Goal: Task Accomplishment & Management: Complete application form

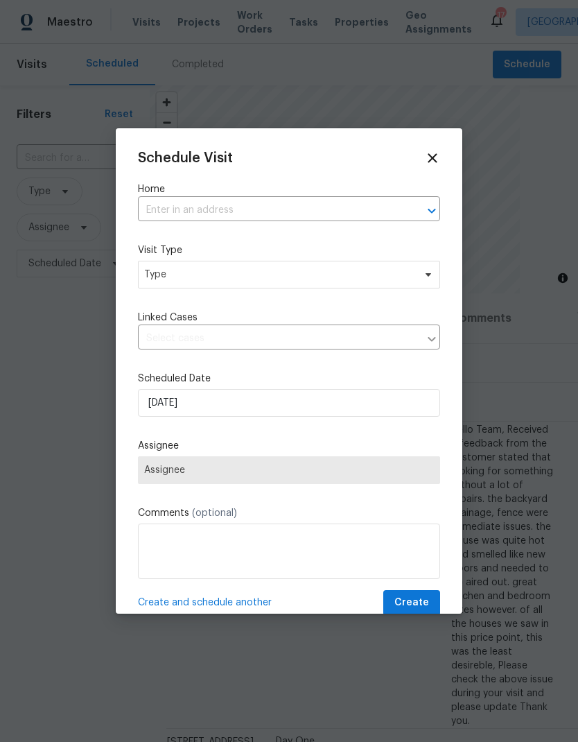
click at [265, 218] on input "text" at bounding box center [269, 210] width 263 height 21
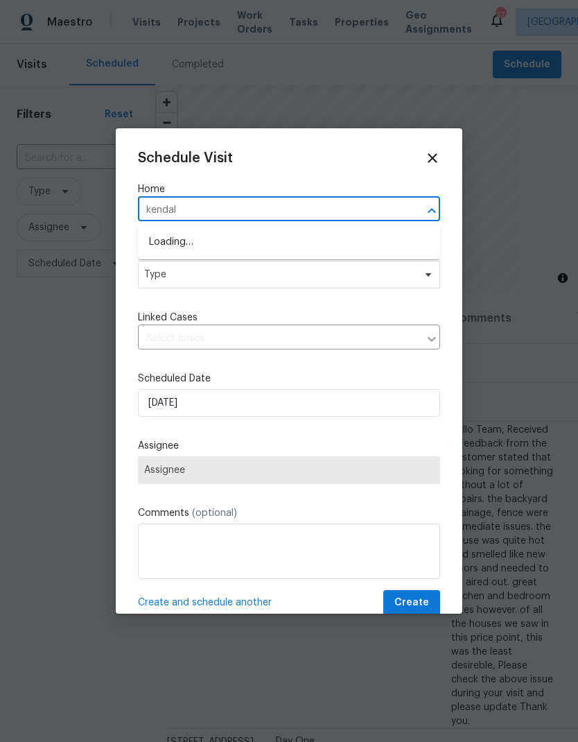
type input "[PERSON_NAME]"
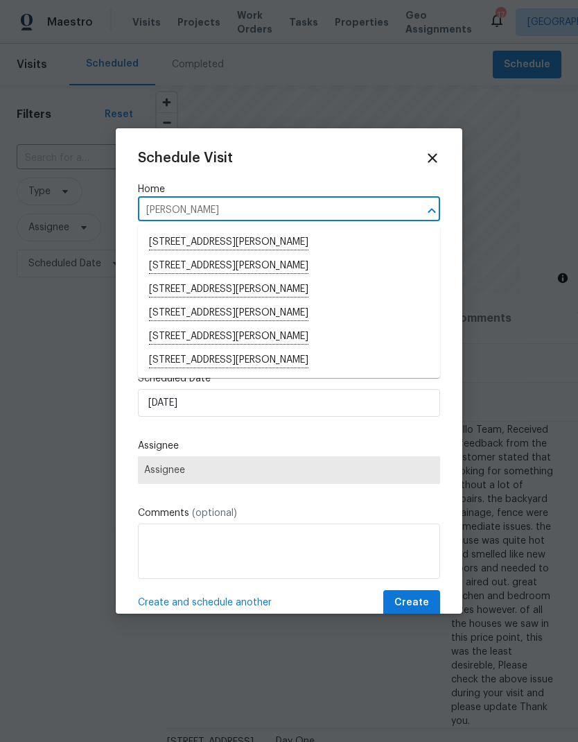
click at [270, 364] on li "[STREET_ADDRESS][PERSON_NAME]" at bounding box center [289, 361] width 302 height 24
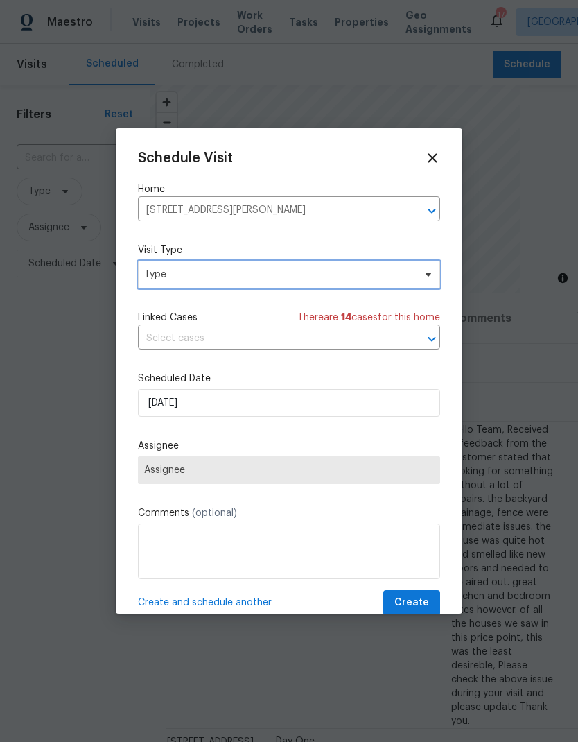
click at [213, 281] on span "Type" at bounding box center [279, 275] width 270 height 14
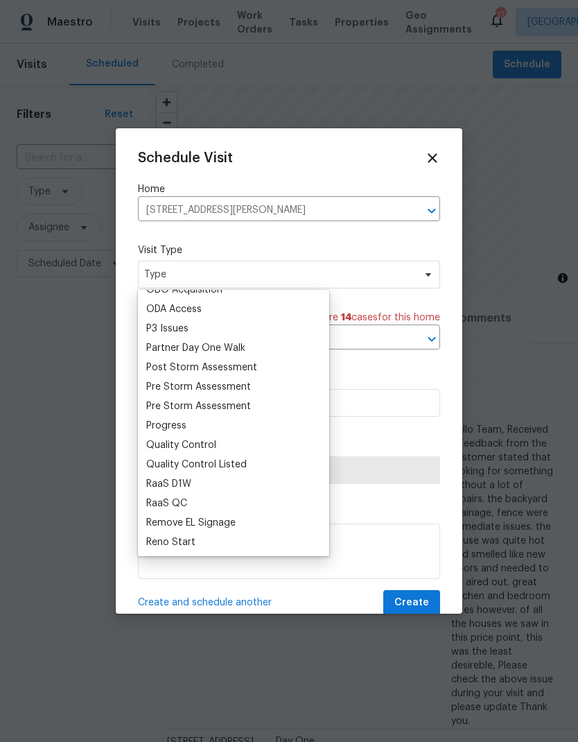
scroll to position [825, 0]
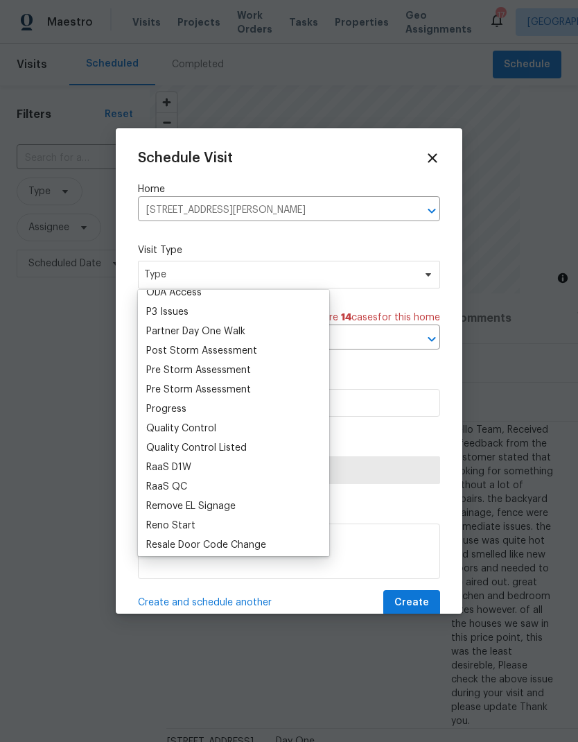
click at [180, 412] on div "Progress" at bounding box center [166, 409] width 40 height 14
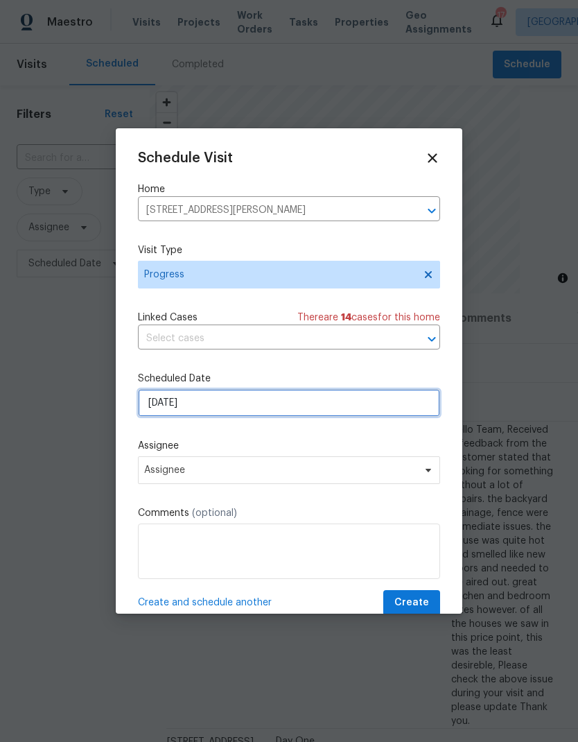
click at [236, 412] on input "[DATE]" at bounding box center [289, 403] width 302 height 28
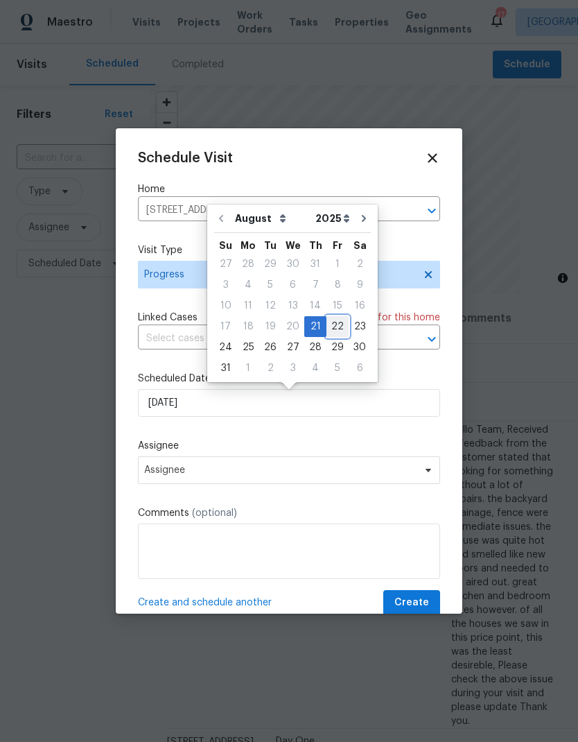
click at [337, 330] on div "22" at bounding box center [337, 326] width 22 height 19
type input "[DATE]"
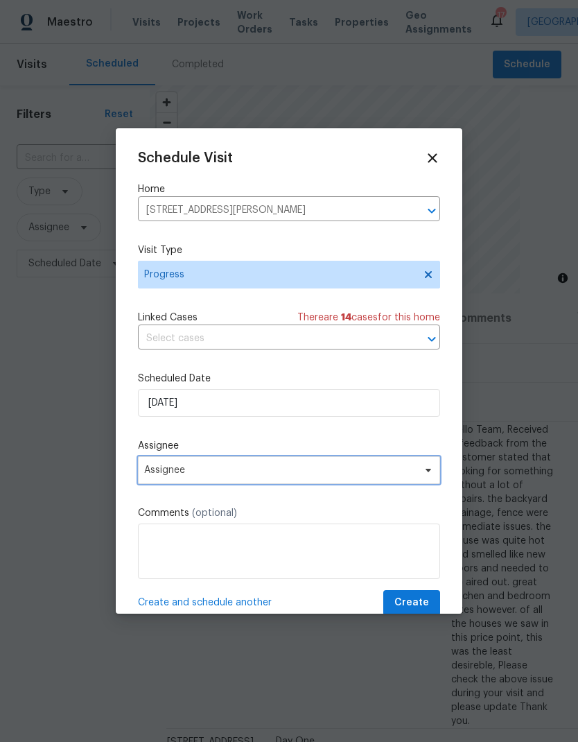
click at [254, 475] on span "Assignee" at bounding box center [280, 469] width 272 height 11
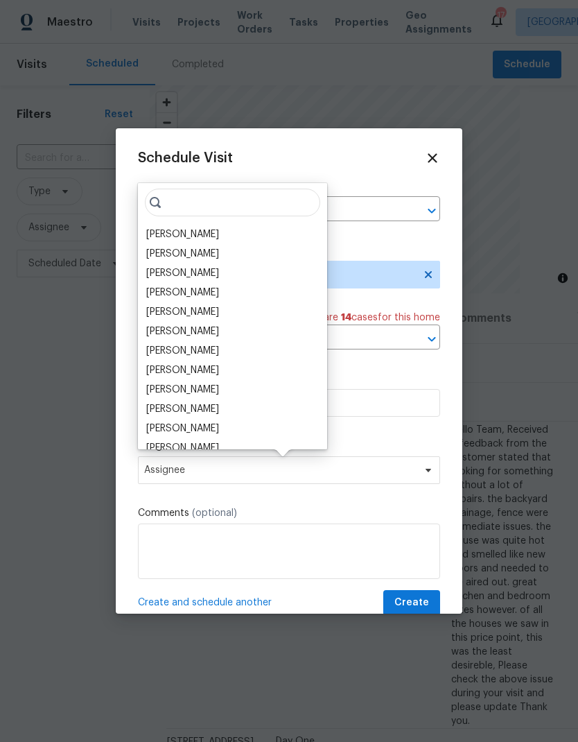
click at [200, 235] on div "[PERSON_NAME]" at bounding box center [182, 234] width 73 height 14
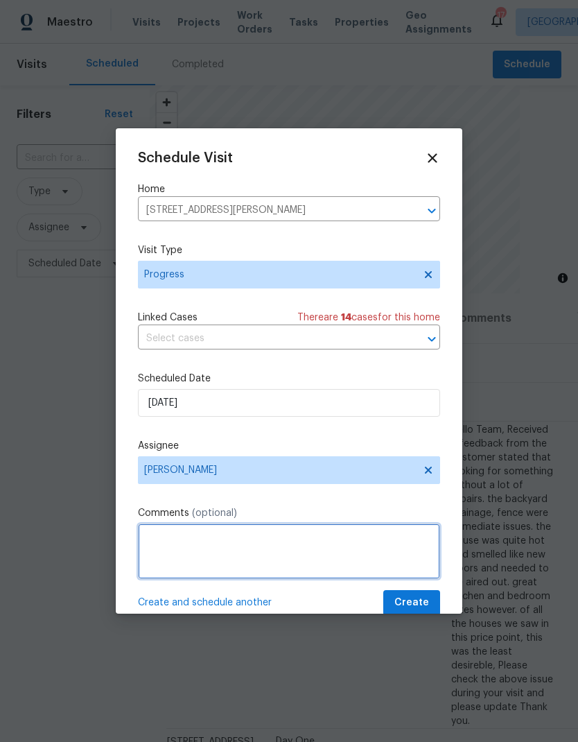
click at [256, 559] on textarea at bounding box center [289, 550] width 302 height 55
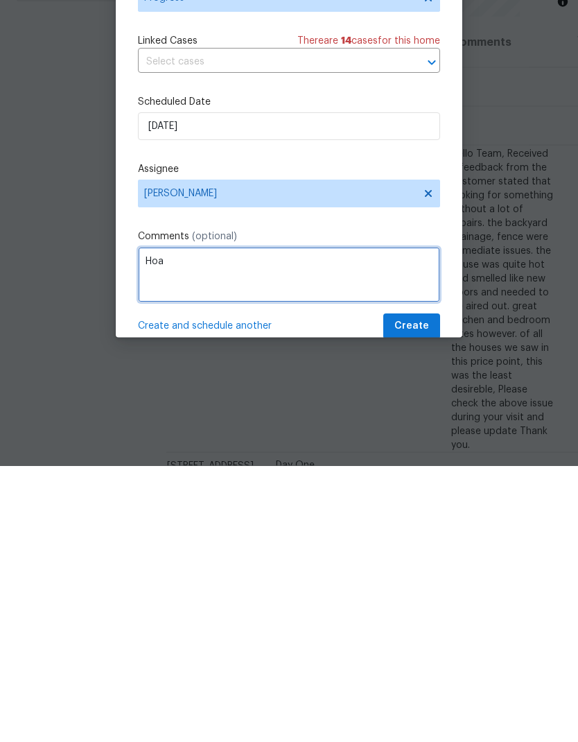
type textarea "Hoa"
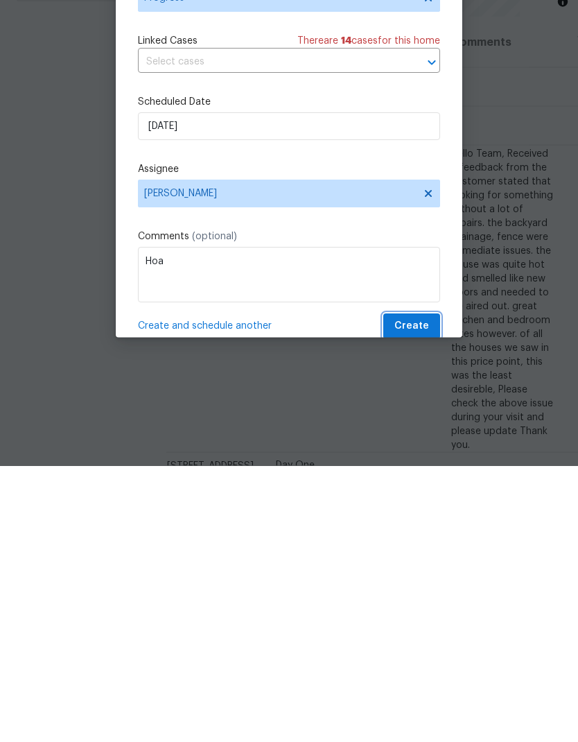
click at [420, 594] on span "Create" at bounding box center [411, 602] width 35 height 17
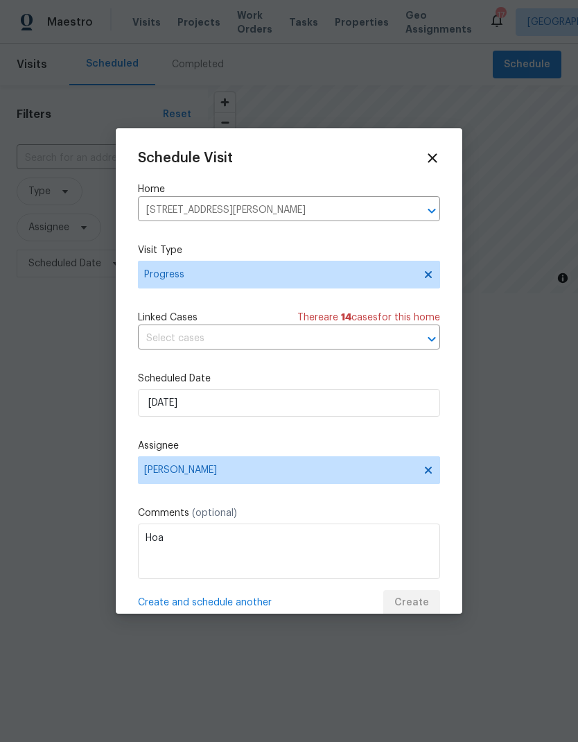
scroll to position [0, 0]
